Goal: Communication & Community: Answer question/provide support

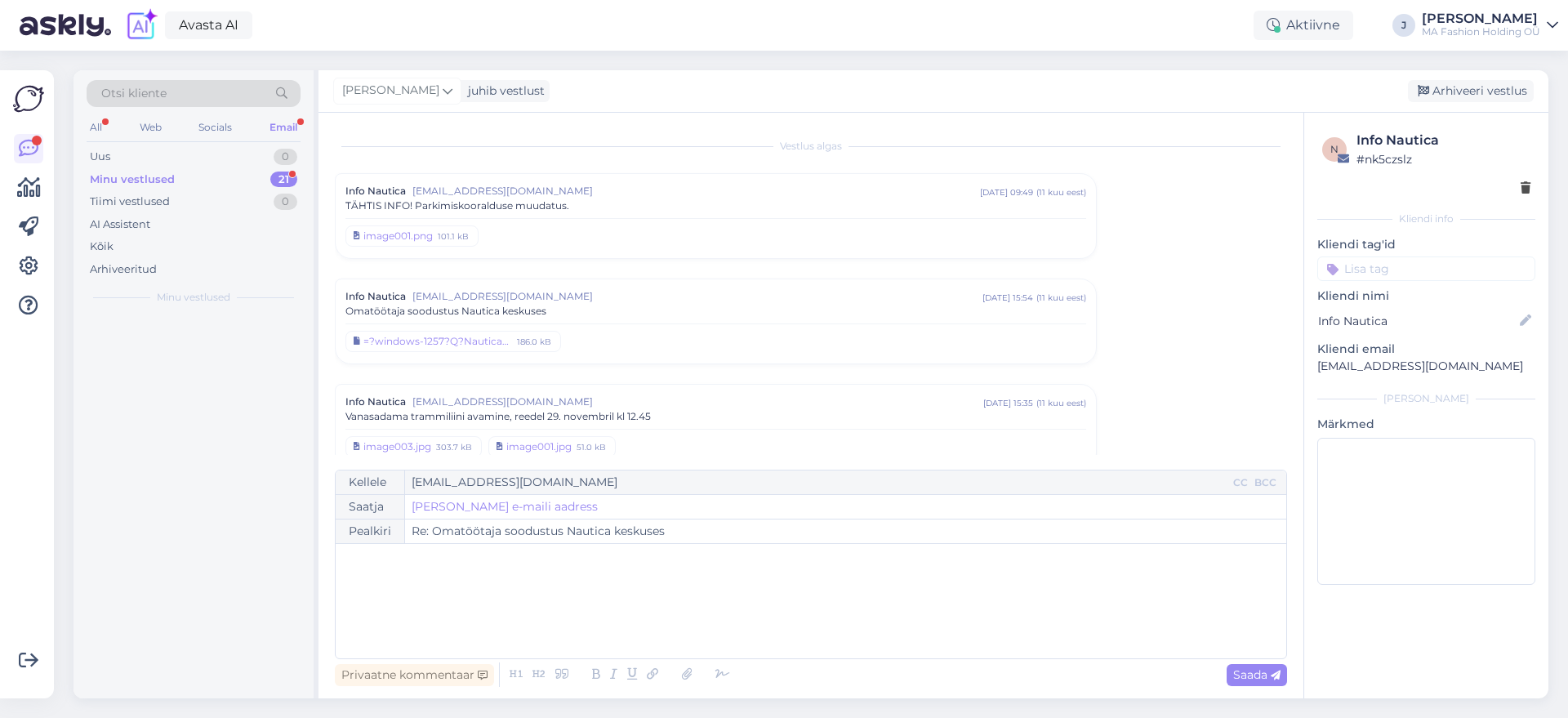
scroll to position [993, 0]
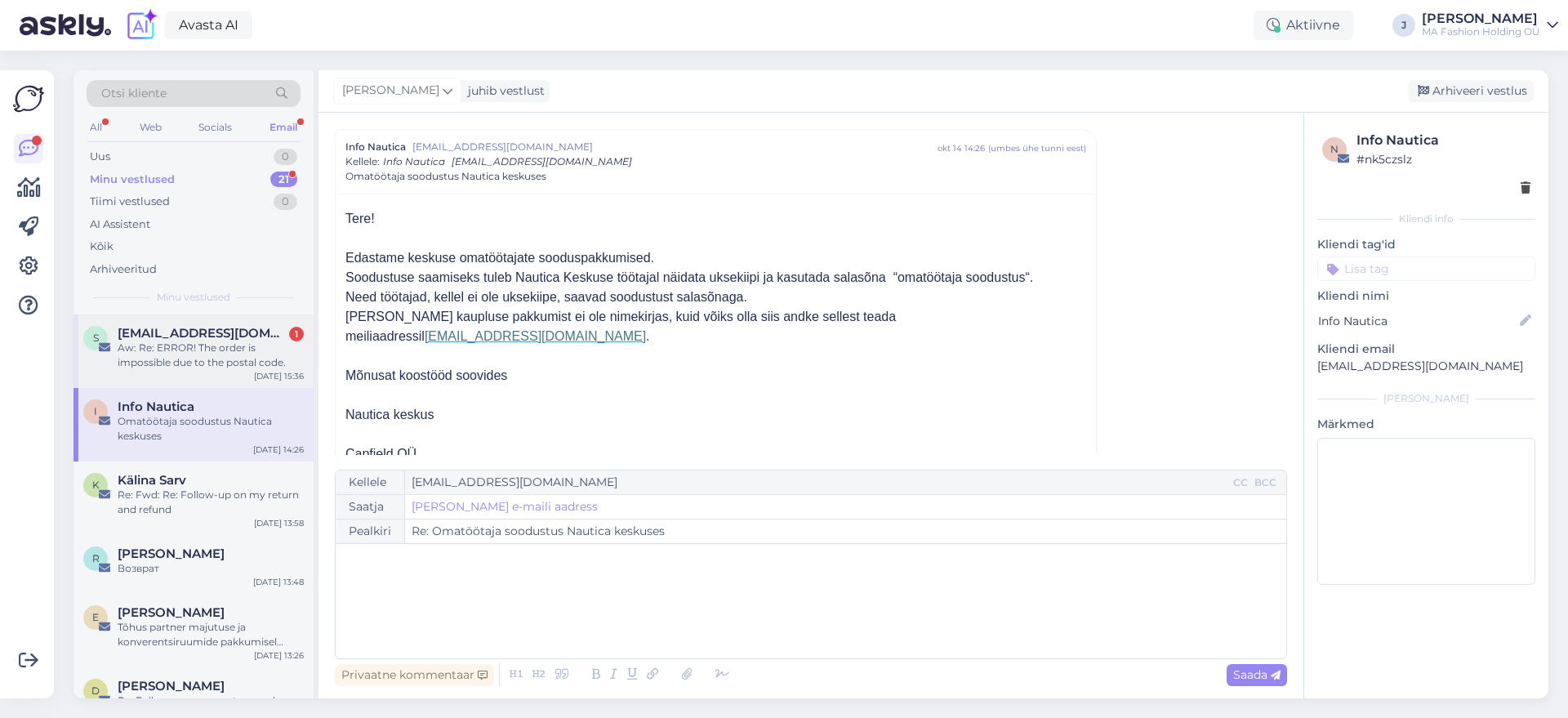
click at [181, 387] on div "S [EMAIL_ADDRESS][DOMAIN_NAME] 1 Aw: Re: ERROR! The order is impossible due to …" at bounding box center [193, 351] width 240 height 73
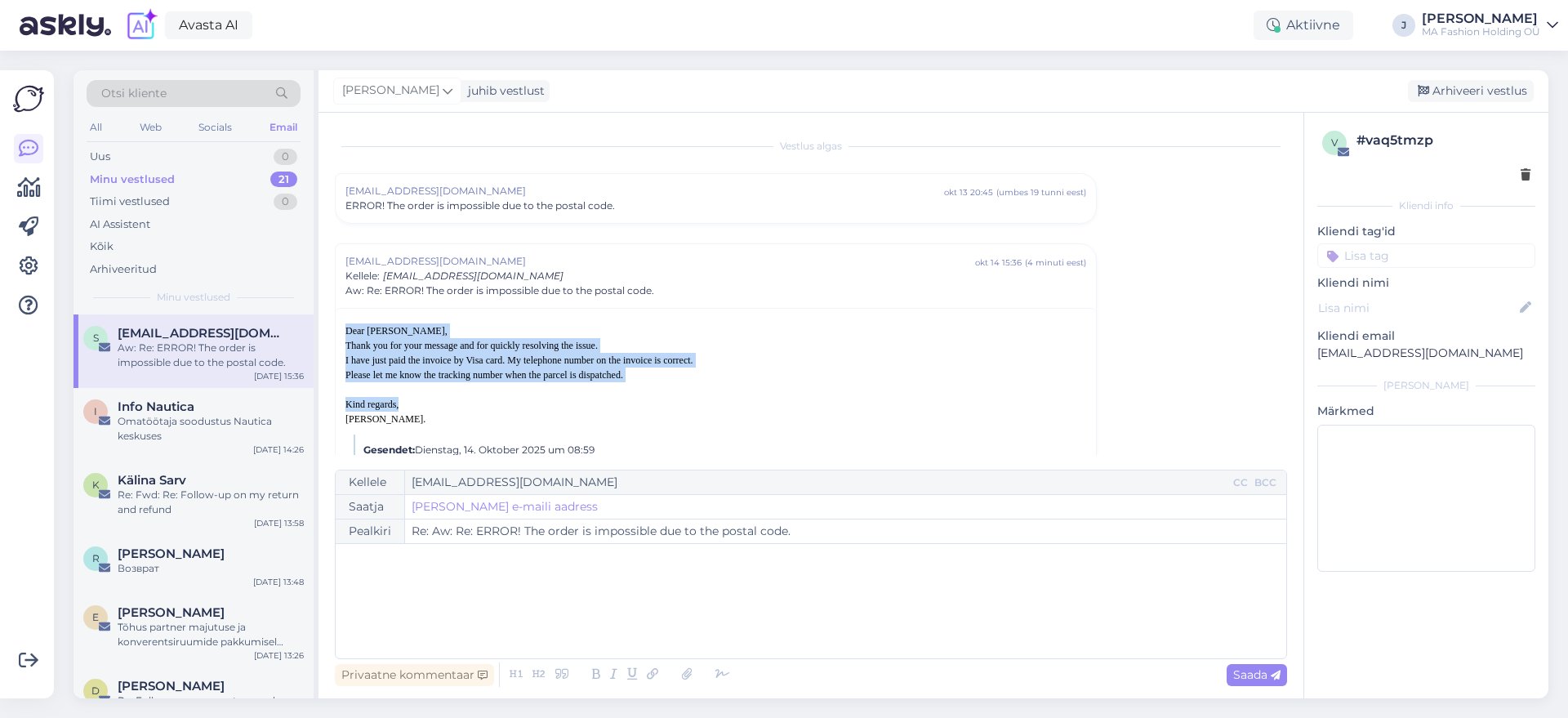
drag, startPoint x: 428, startPoint y: 407, endPoint x: 328, endPoint y: 311, distance: 138.6
click at [328, 311] on div "Vestlus algas [EMAIL_ADDRESS][DOMAIN_NAME] okt 13 20:45 ( umbes 19 tunni eest )…" at bounding box center [811, 405] width 985 height 586
click at [402, 351] on div "Dear [PERSON_NAME], Thank you for your message and for quickly resolving the is…" at bounding box center [715, 337] width 741 height 29
drag, startPoint x: 795, startPoint y: 367, endPoint x: 336, endPoint y: 327, distance: 460.7
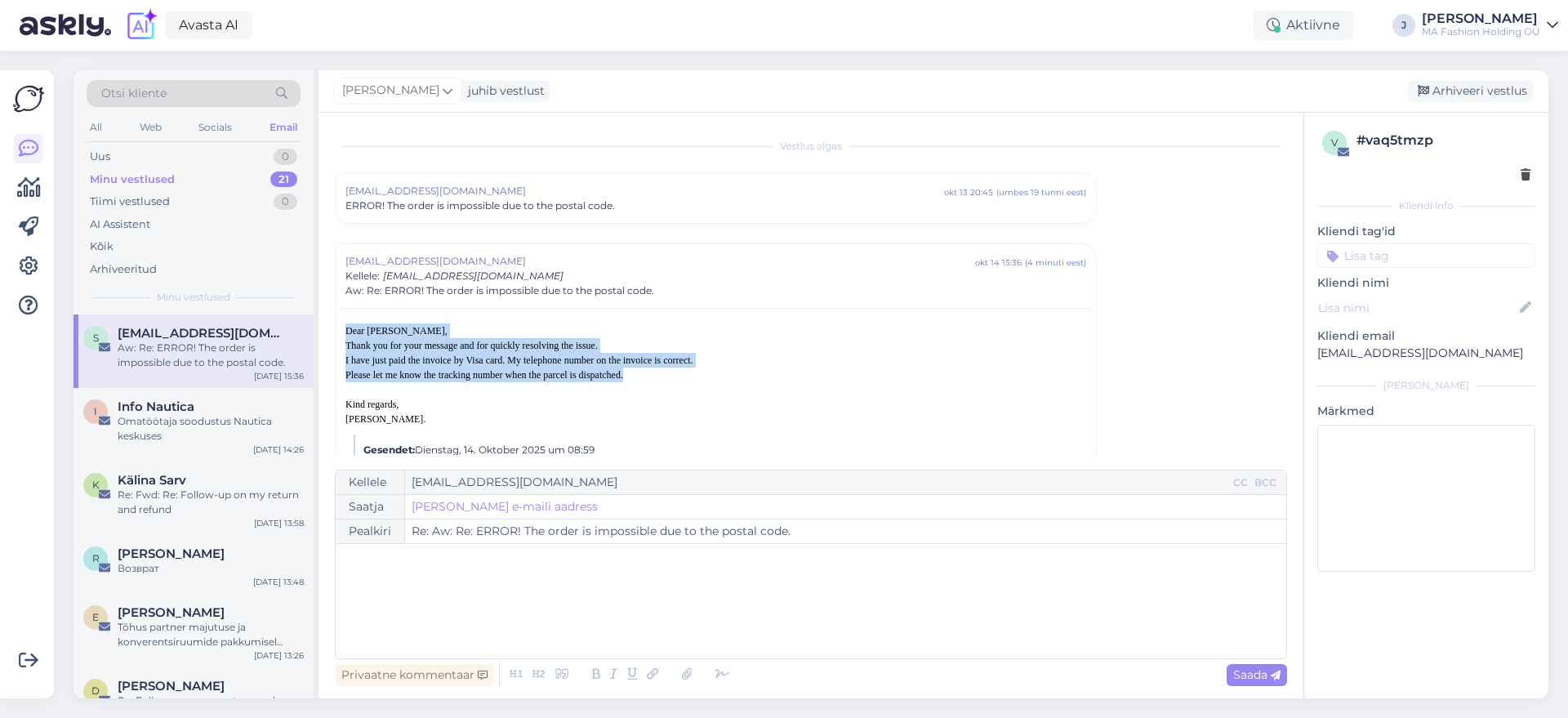
click at [366, 345] on span "Dear [PERSON_NAME], Thank you for your message and for quickly resolving the is…" at bounding box center [471, 338] width 253 height 26
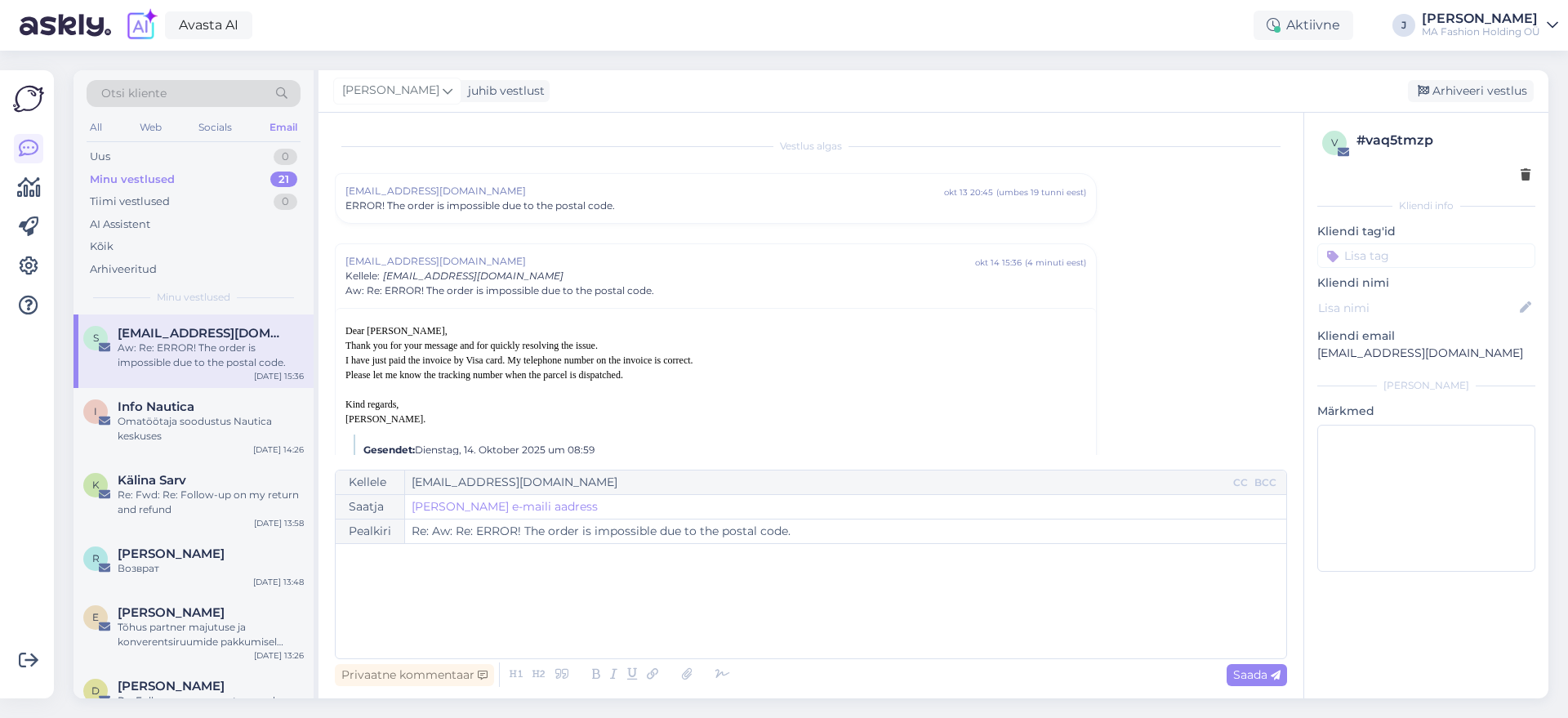
click at [363, 342] on span "Dear [PERSON_NAME], Thank you for your message and for quickly resolving the is…" at bounding box center [471, 338] width 253 height 26
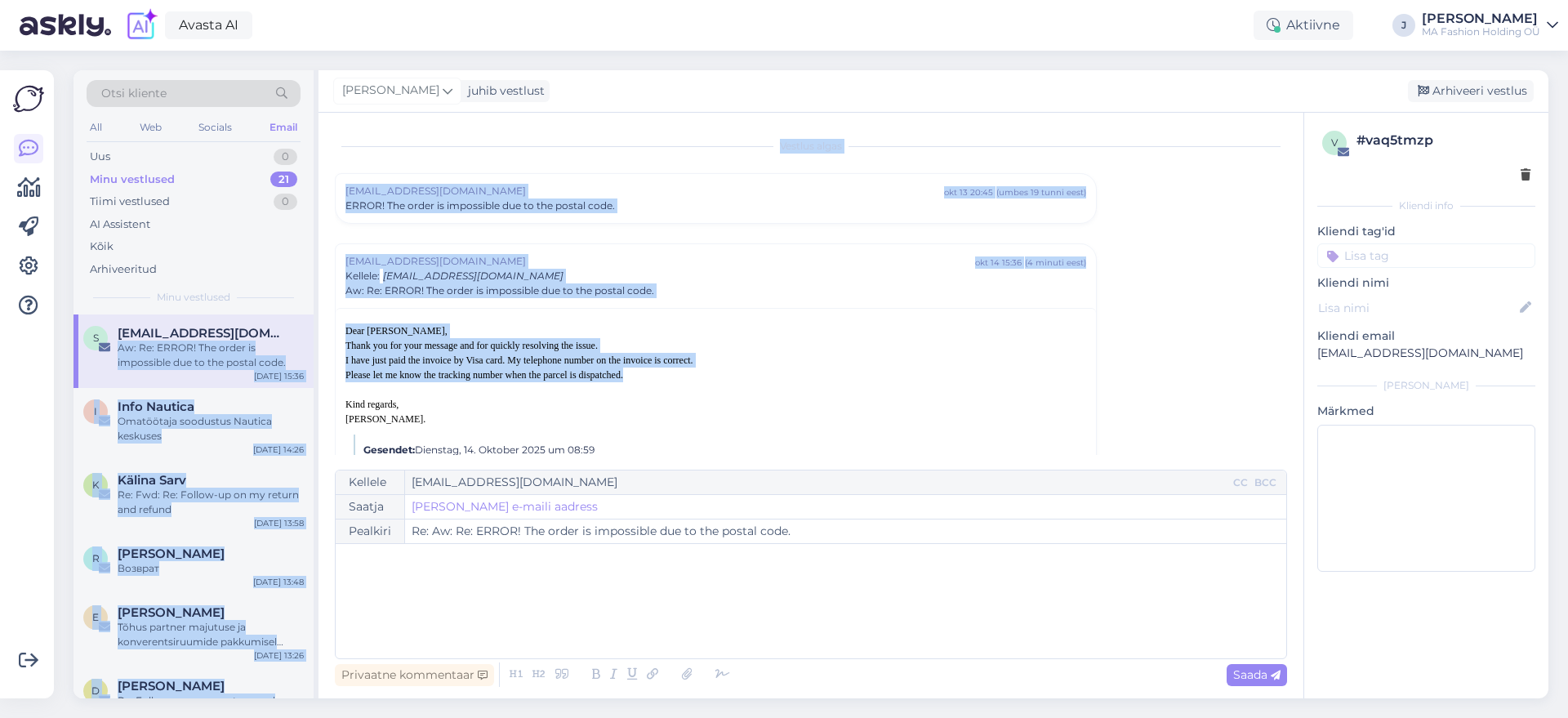
drag, startPoint x: 766, startPoint y: 371, endPoint x: 265, endPoint y: 335, distance: 502.3
click at [265, 335] on div "Otsi kliente All Web Socials Email Uus 0 Minu vestlused 21 Tiimi vestlused 0 AI…" at bounding box center [810, 384] width 1475 height 628
click at [388, 370] on span "I have just paid the invoice by Visa card. My telephone number on the invoice i…" at bounding box center [519, 367] width 348 height 26
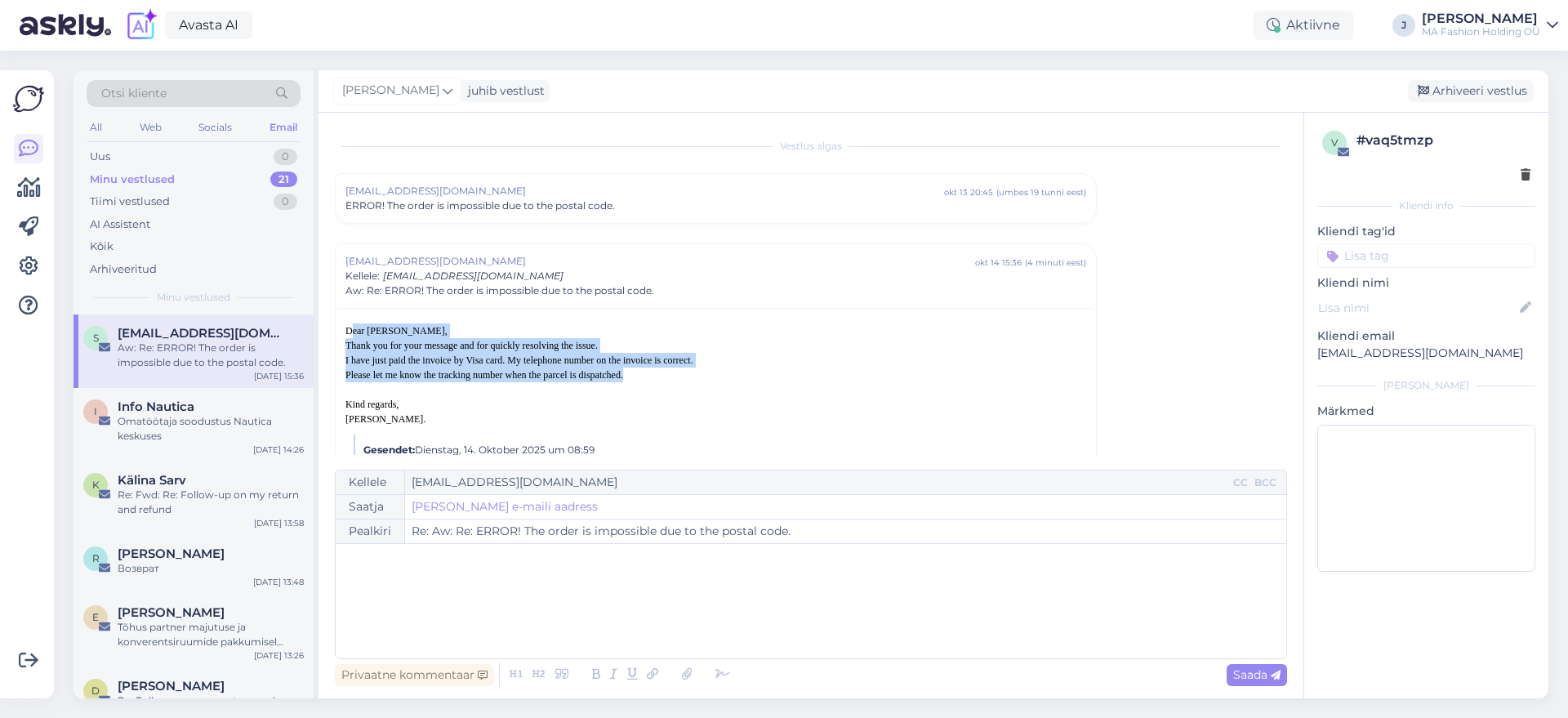
drag, startPoint x: 353, startPoint y: 334, endPoint x: 826, endPoint y: 391, distance: 476.4
click at [826, 391] on div "Kind regards, [PERSON_NAME]." at bounding box center [715, 404] width 741 height 44
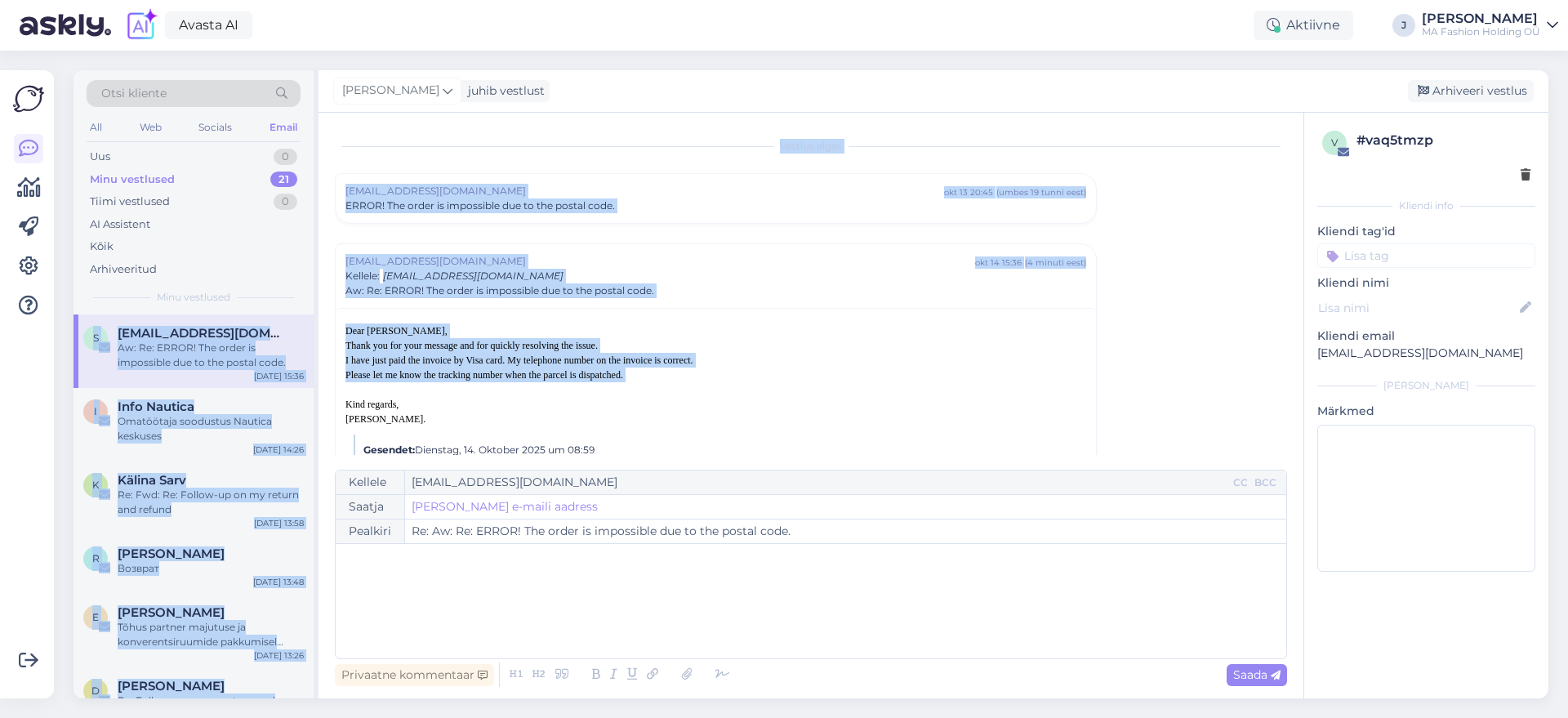
drag, startPoint x: 826, startPoint y: 391, endPoint x: 256, endPoint y: 291, distance: 578.7
click at [277, 299] on div "Otsi kliente All Web Socials Email Uus 0 Minu vestlused 21 Tiimi vestlused 0 AI…" at bounding box center [810, 384] width 1475 height 628
